Goal: Find specific page/section: Find specific page/section

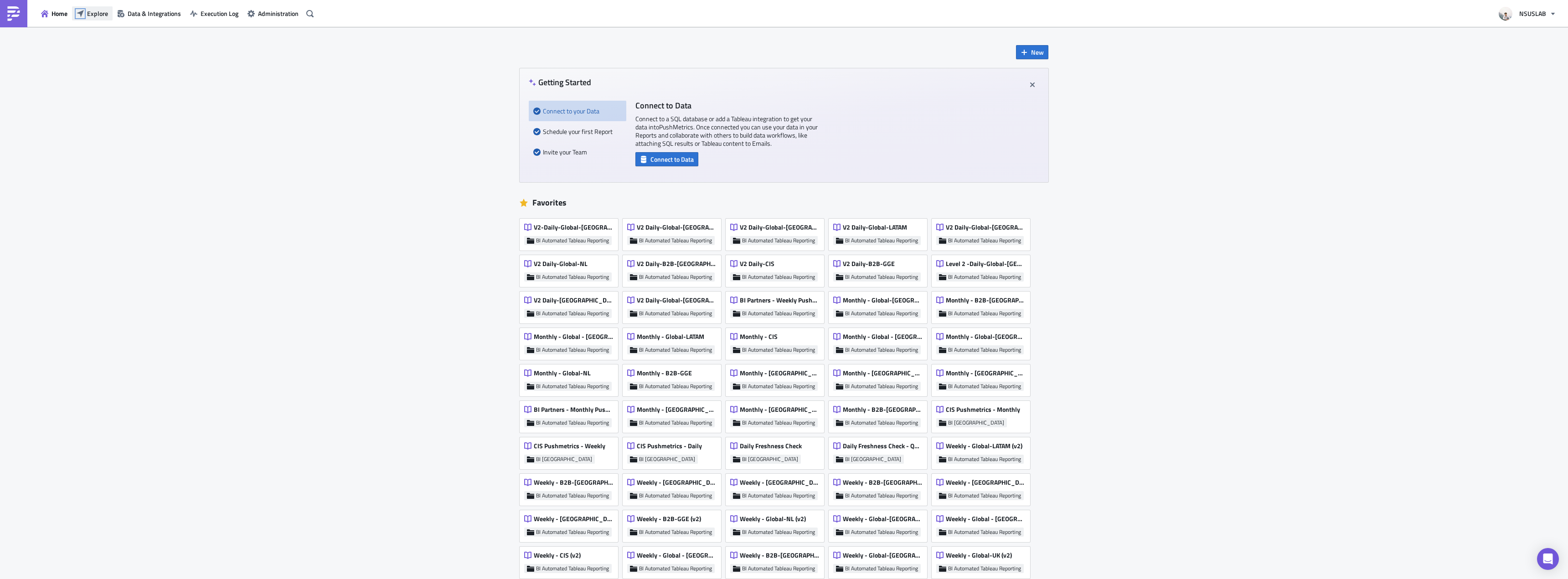
click at [82, 15] on icon "button" at bounding box center [80, 13] width 7 height 7
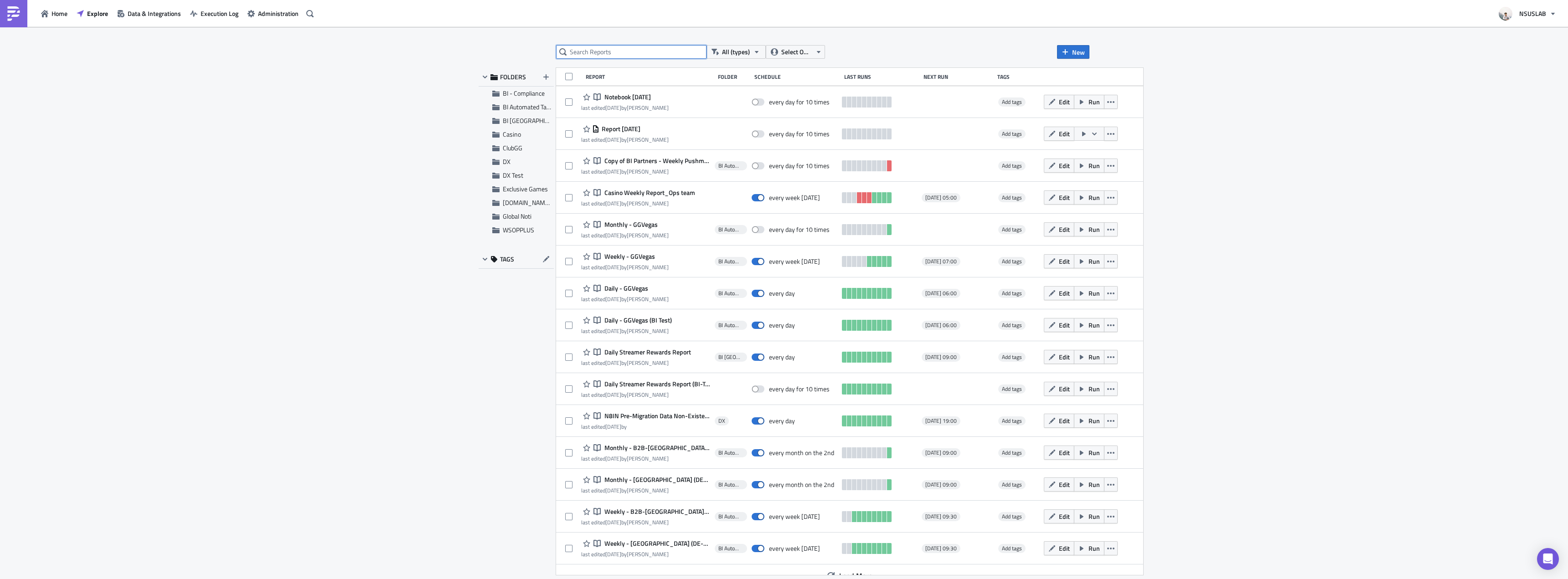
click at [647, 49] on input "text" at bounding box center [631, 52] width 150 height 13
click at [647, 49] on input "text" at bounding box center [631, 52] width 150 height 13
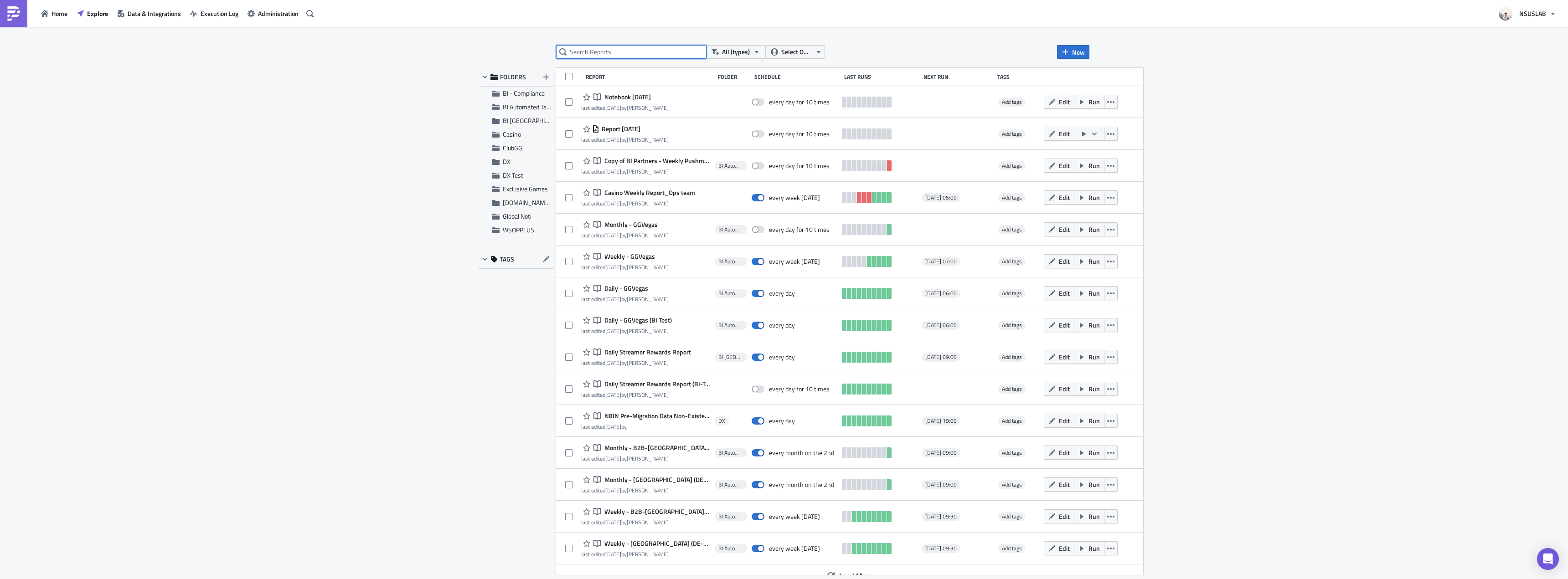
click at [647, 49] on input "text" at bounding box center [631, 52] width 150 height 13
type input "a"
type input "p"
type input "treasury"
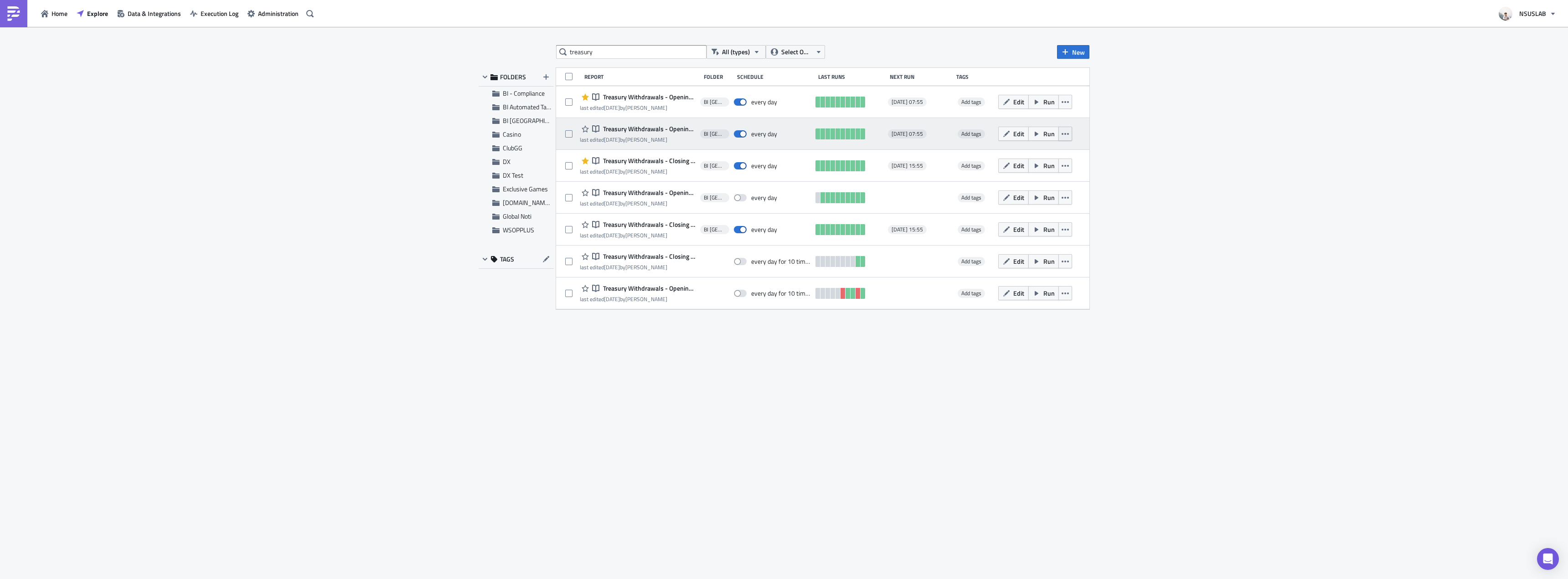
click at [1066, 134] on icon "button" at bounding box center [1065, 134] width 7 height 7
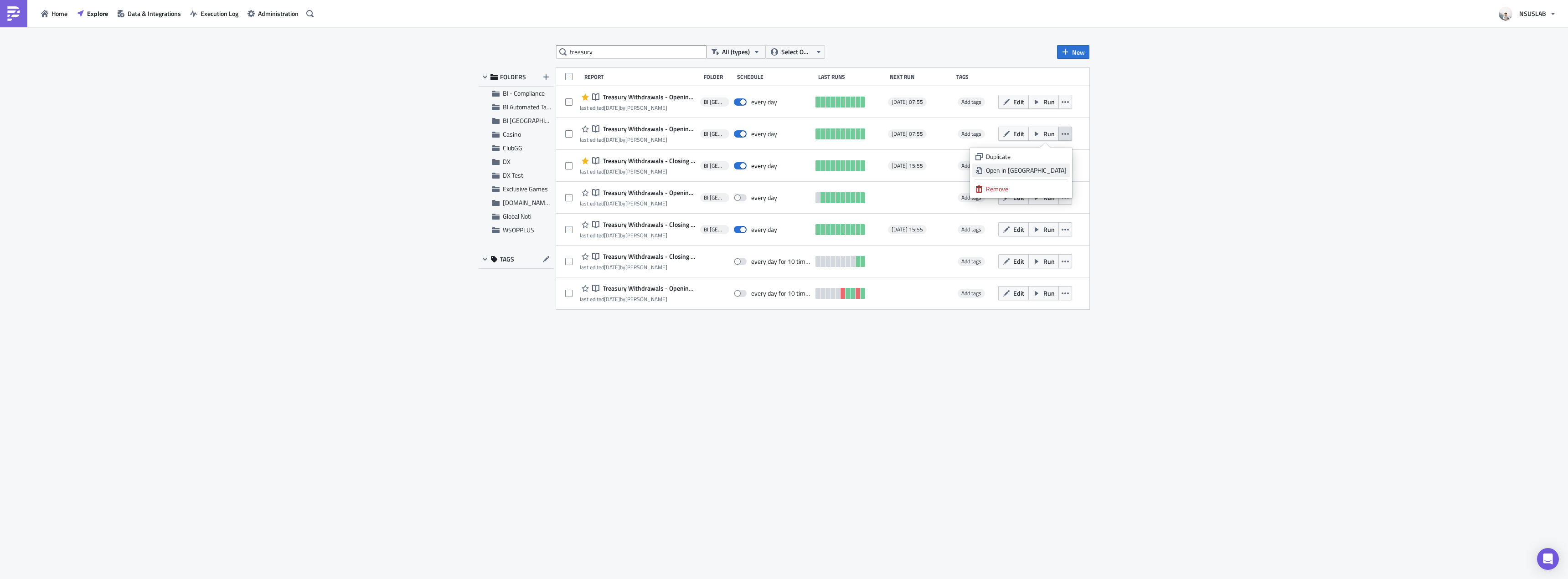
click at [1051, 171] on div "Open in [GEOGRAPHIC_DATA]" at bounding box center [1026, 170] width 81 height 9
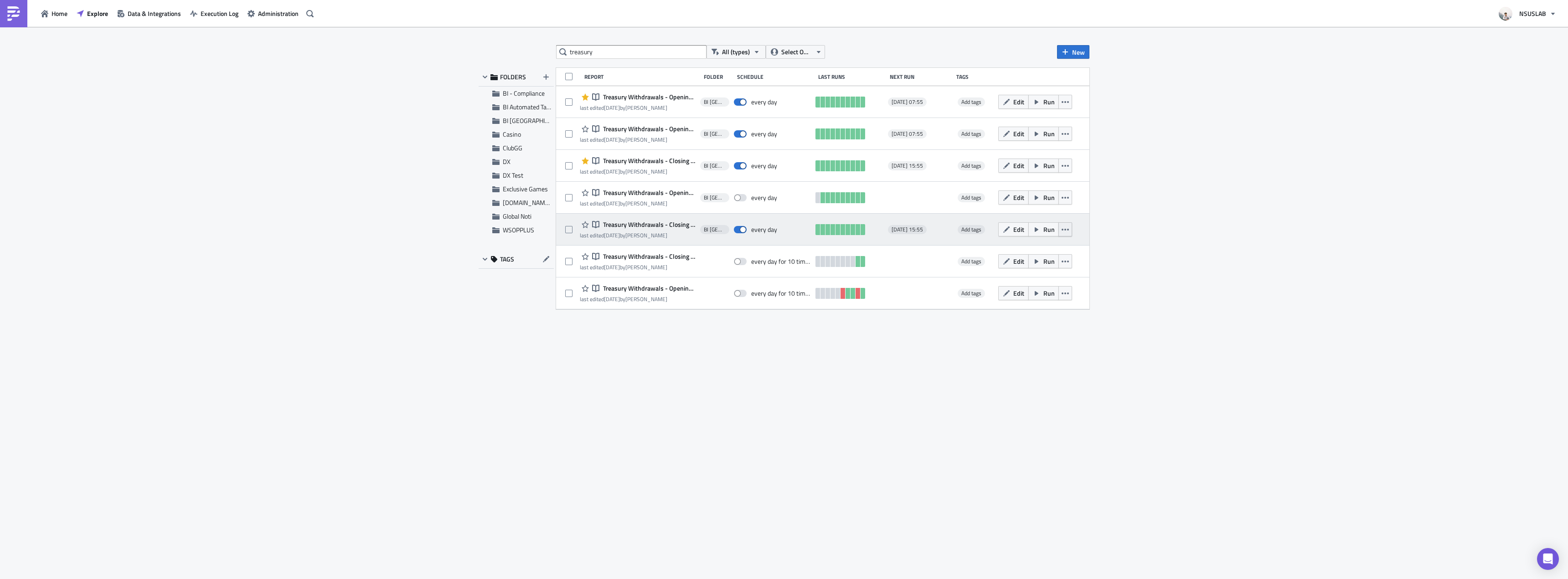
click at [1071, 231] on button "button" at bounding box center [1065, 229] width 13 height 14
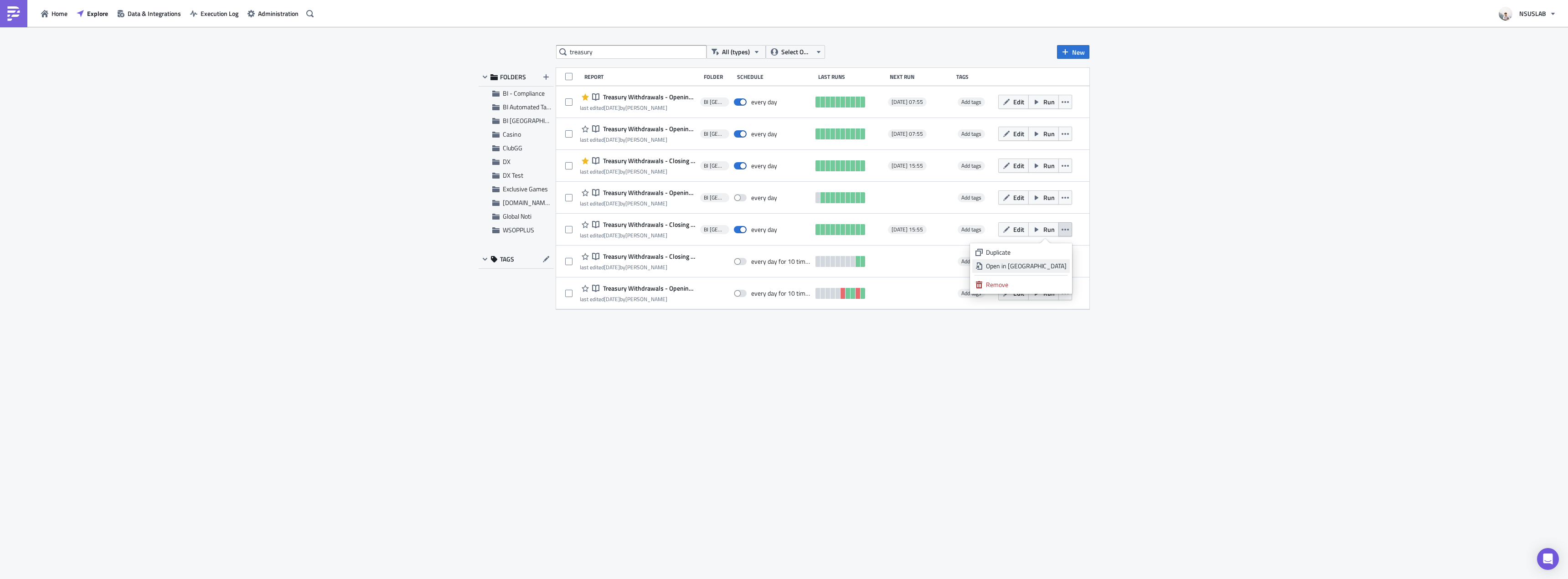
click at [1057, 266] on div "Open in [GEOGRAPHIC_DATA]" at bounding box center [1026, 266] width 81 height 9
click at [345, 150] on div "treasury All (types) Select Owner New FOLDERS BI - Compliance BI Automated Tabl…" at bounding box center [784, 303] width 1568 height 553
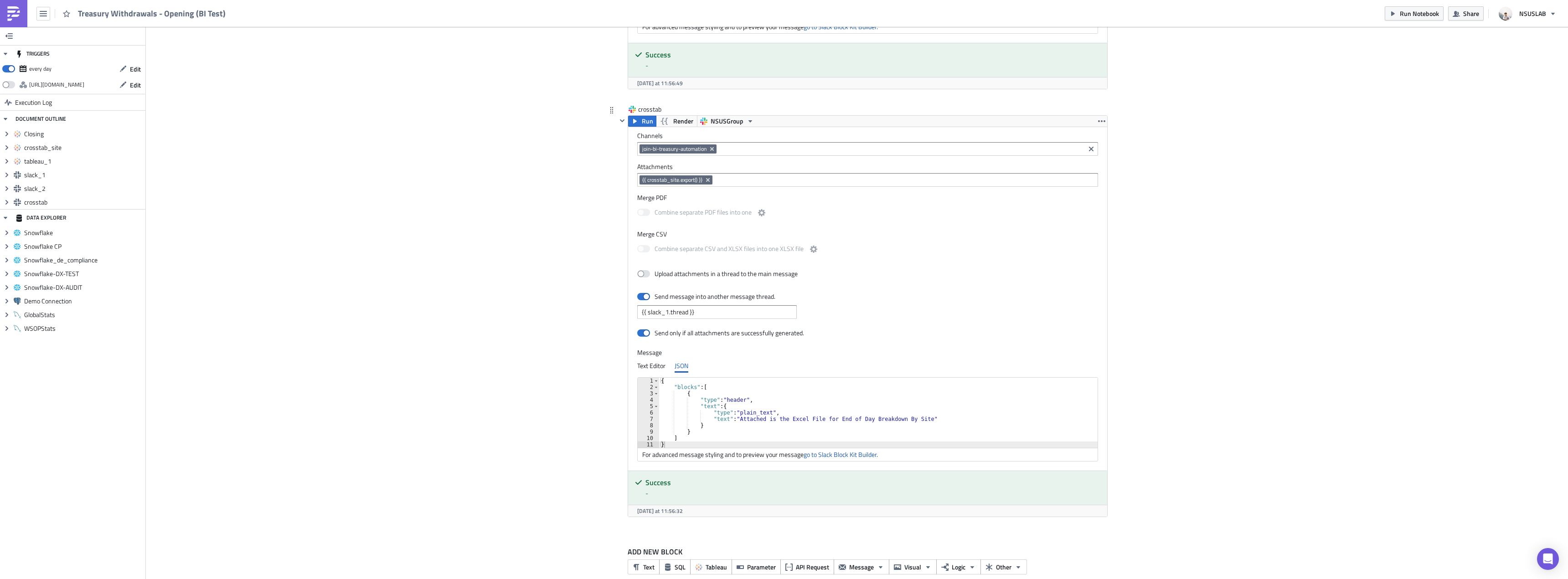
scroll to position [1435, 0]
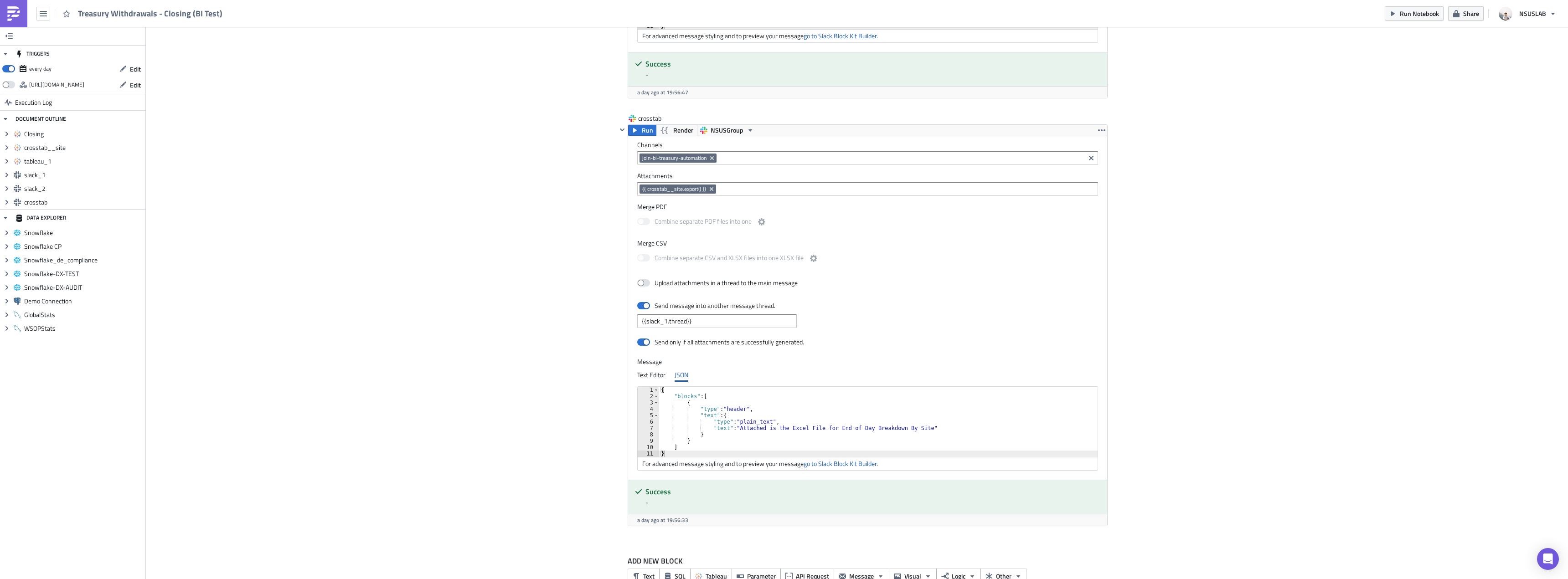
scroll to position [1435, 0]
